Goal: Check status

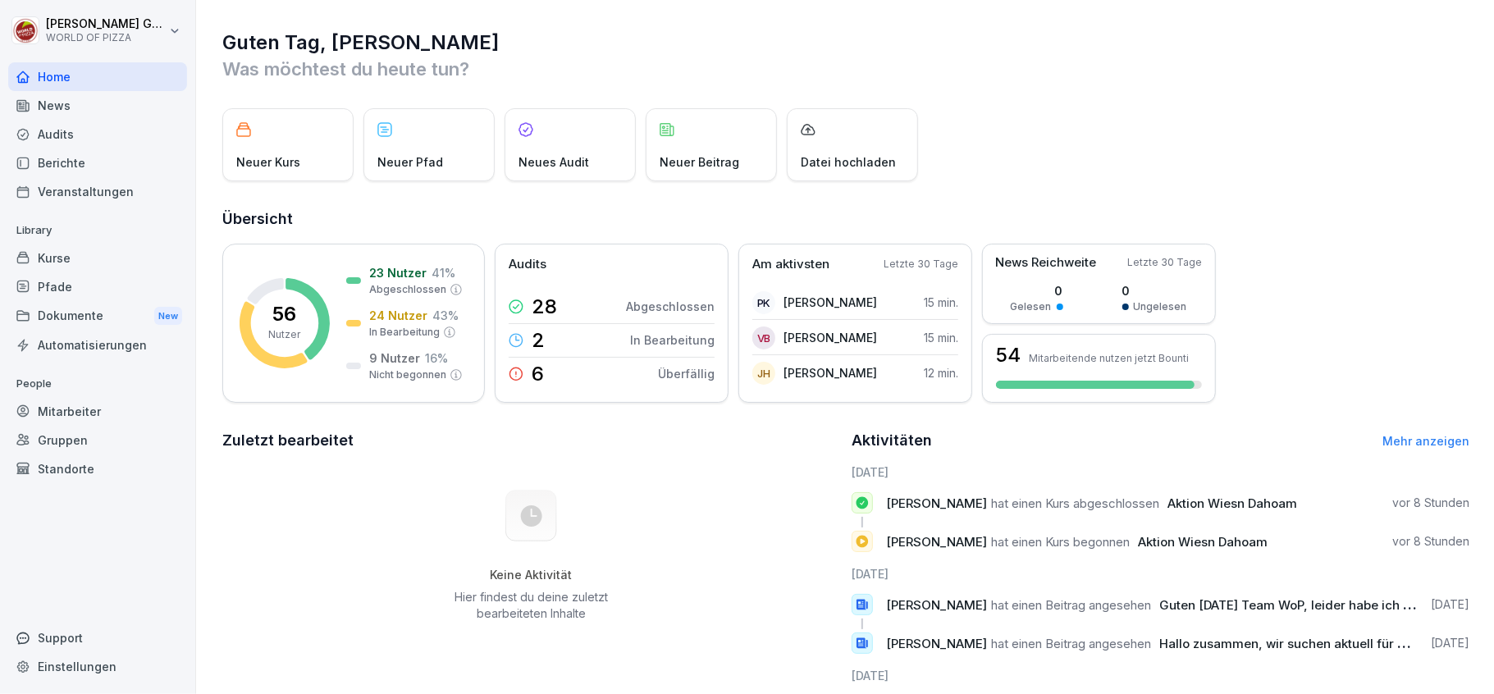
click at [64, 166] on div "Berichte" at bounding box center [97, 162] width 179 height 29
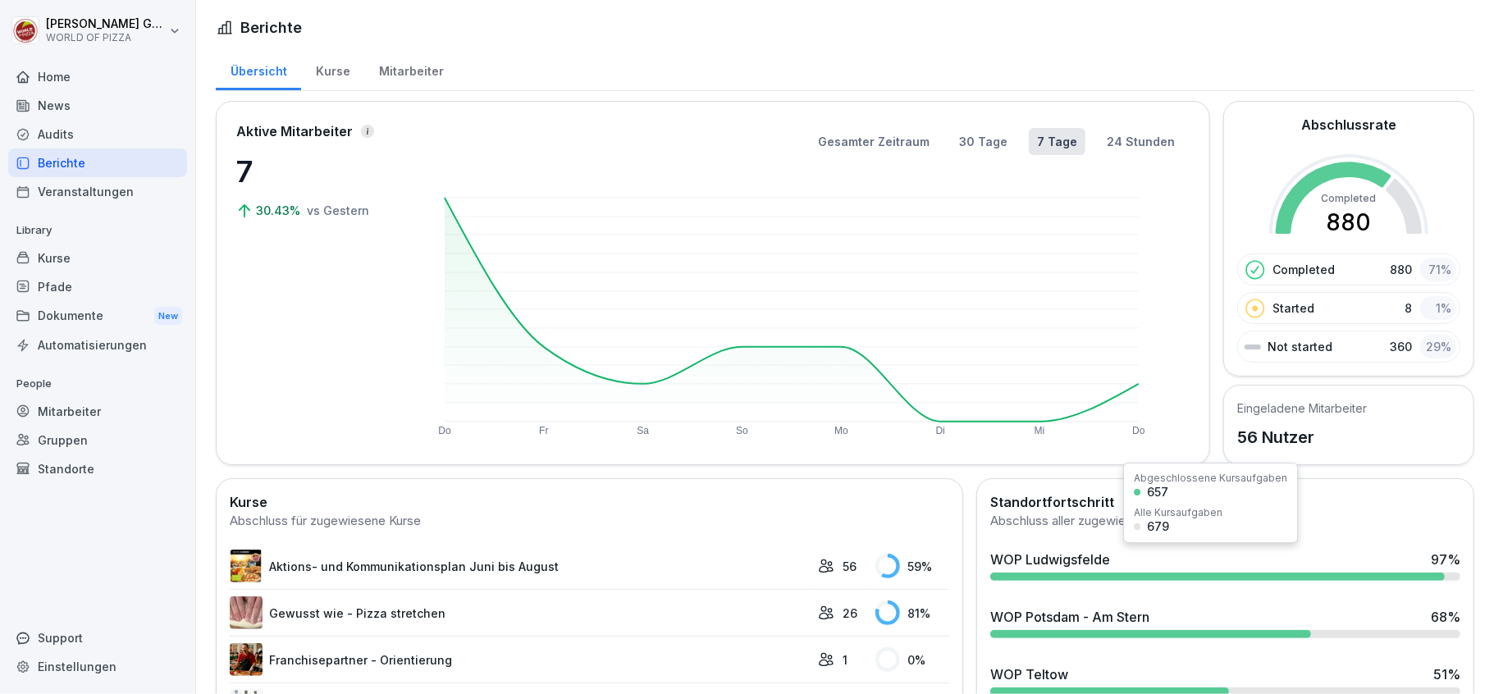
click at [1063, 569] on div "WOP Ludwigsfelde" at bounding box center [1050, 560] width 120 height 20
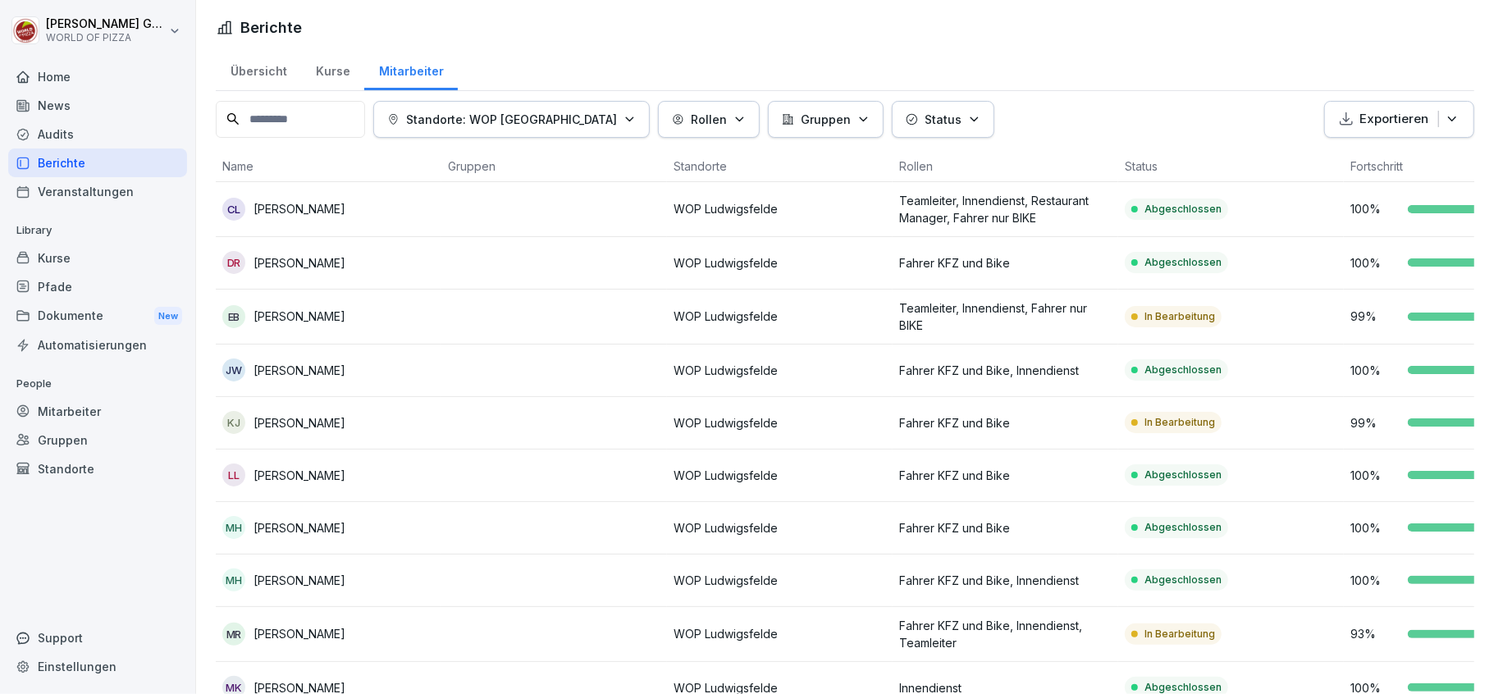
click at [932, 122] on p "Status" at bounding box center [942, 119] width 37 height 17
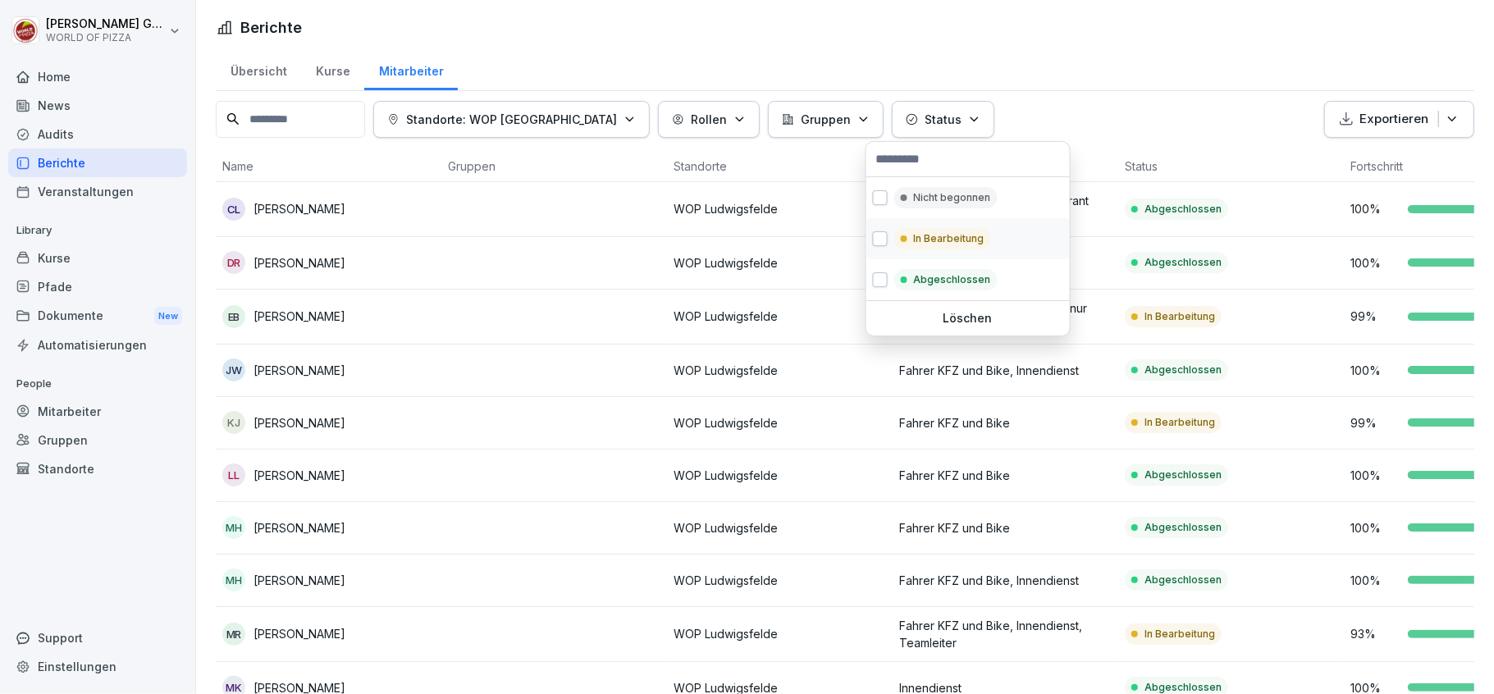
click at [929, 239] on p "In Bearbeitung" at bounding box center [949, 238] width 71 height 15
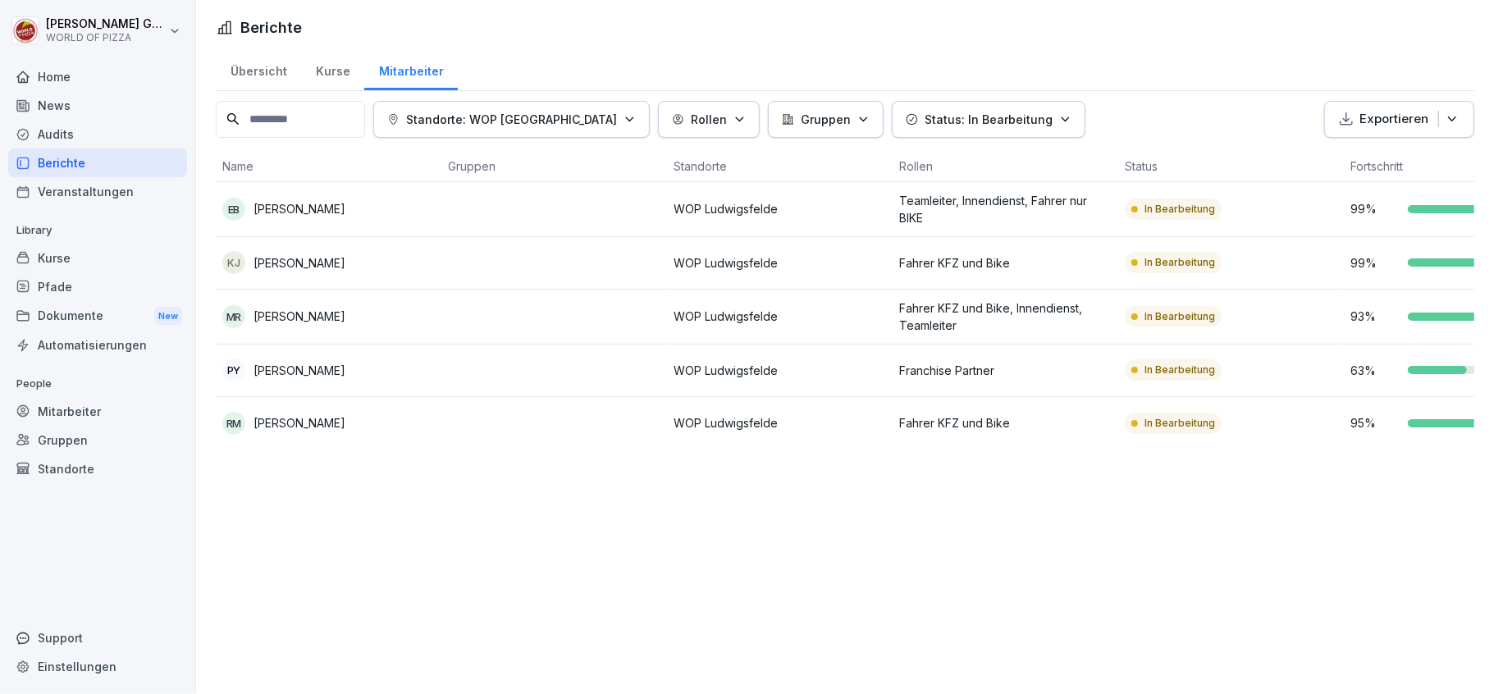
click at [299, 208] on html "[PERSON_NAME] WORLD OF PIZZA Home News Audits Berichte Veranstaltungen Library …" at bounding box center [747, 347] width 1494 height 694
